Goal: Task Accomplishment & Management: Manage account settings

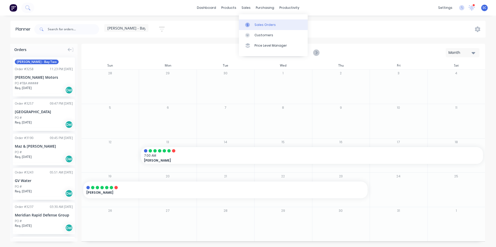
click at [257, 23] on div "Sales Orders" at bounding box center [264, 25] width 21 height 5
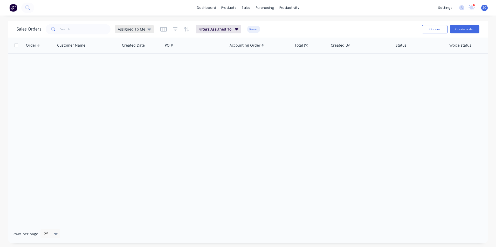
click at [138, 30] on span "Assigned To Me" at bounding box center [131, 28] width 27 height 5
click at [137, 126] on button "Open Quotes" at bounding box center [145, 125] width 59 height 6
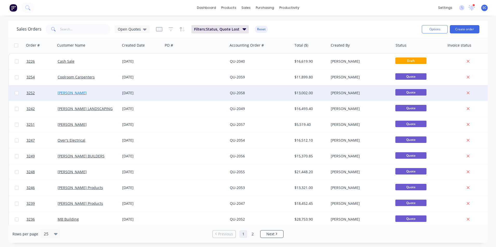
click at [65, 93] on link "[PERSON_NAME]" at bounding box center [72, 92] width 29 height 5
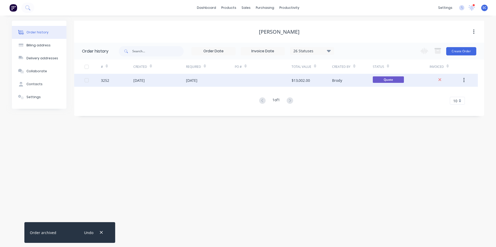
click at [143, 81] on div "[DATE]" at bounding box center [138, 80] width 11 height 5
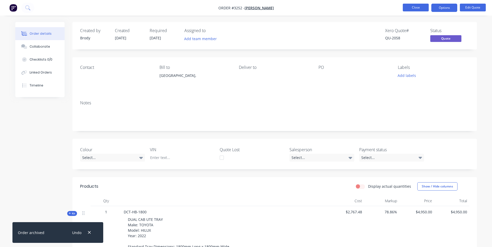
click at [407, 7] on button "Close" at bounding box center [416, 8] width 26 height 8
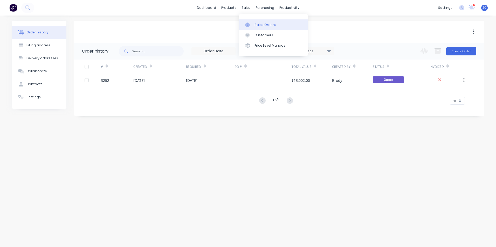
click at [255, 23] on div "Sales Orders" at bounding box center [264, 25] width 21 height 5
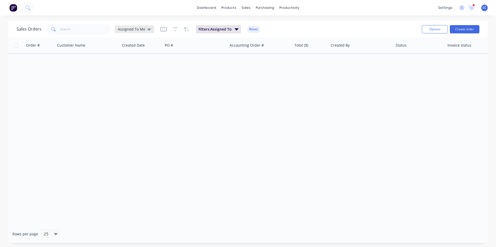
click at [147, 31] on icon at bounding box center [149, 29] width 4 height 6
click at [140, 116] on button "Lost Quotes" at bounding box center [145, 115] width 59 height 6
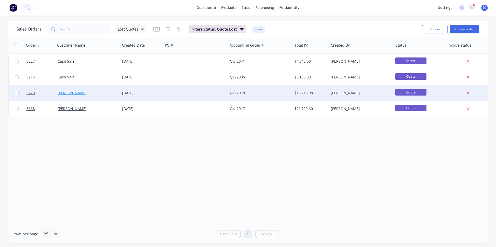
click at [64, 92] on link "[PERSON_NAME]" at bounding box center [72, 92] width 29 height 5
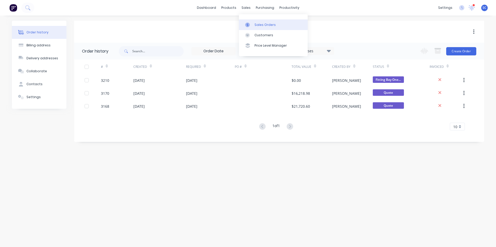
click at [250, 24] on div at bounding box center [249, 25] width 8 height 5
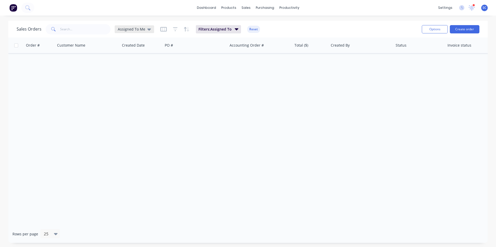
click at [134, 27] on span "Assigned To Me" at bounding box center [131, 28] width 27 height 5
click at [135, 77] on div "None edit" at bounding box center [150, 73] width 69 height 10
click at [136, 114] on button "Lost Quotes" at bounding box center [145, 115] width 59 height 6
